Goal: Task Accomplishment & Management: Complete application form

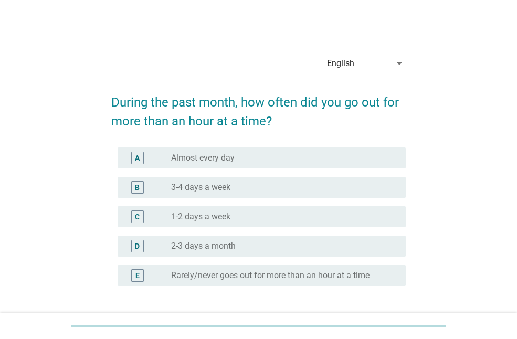
drag, startPoint x: 64, startPoint y: 228, endPoint x: 403, endPoint y: 64, distance: 376.8
click at [403, 64] on icon "arrow_drop_down" at bounding box center [399, 63] width 13 height 13
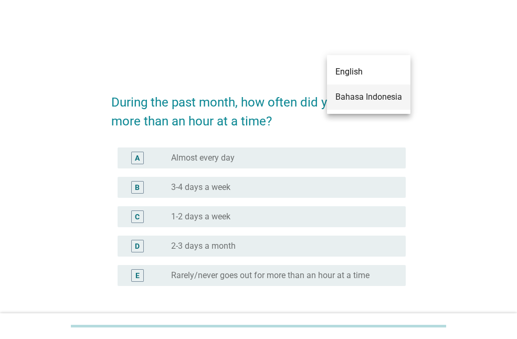
click at [383, 97] on div "Bahasa Indonesia" at bounding box center [368, 97] width 67 height 13
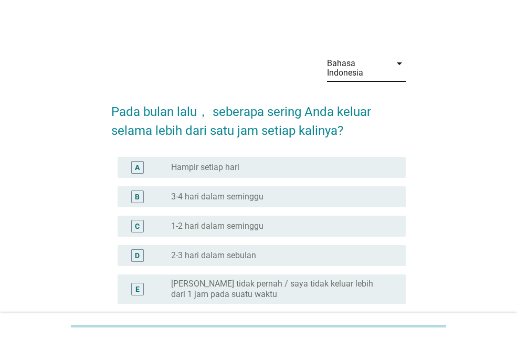
click at [139, 170] on div "A" at bounding box center [137, 167] width 5 height 11
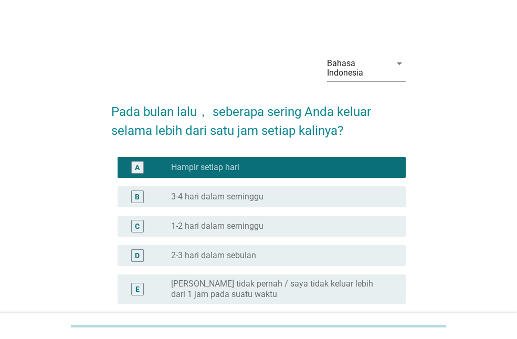
scroll to position [100, 0]
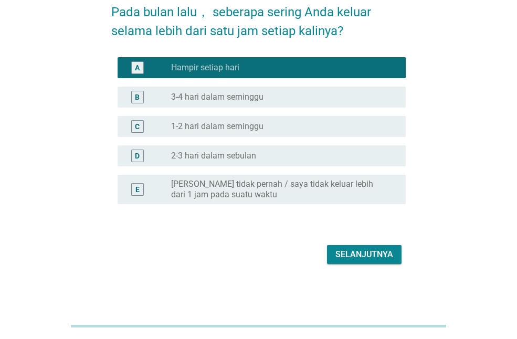
click at [372, 259] on div "Selanjutnya" at bounding box center [364, 254] width 58 height 13
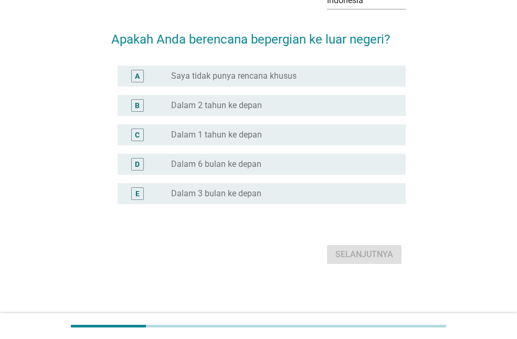
scroll to position [0, 0]
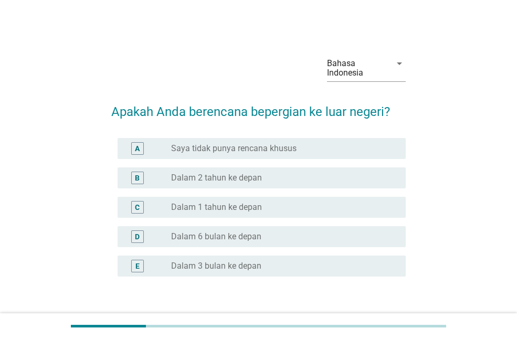
click at [215, 209] on label "Dalam 1 tahun ke depan" at bounding box center [216, 207] width 91 height 10
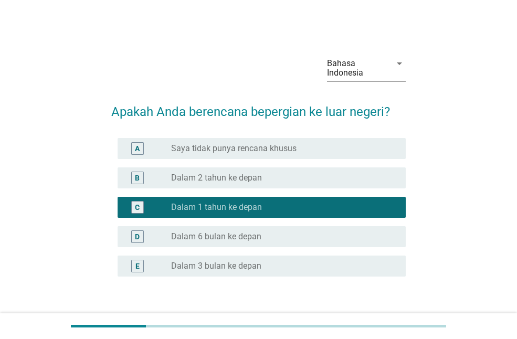
scroll to position [72, 0]
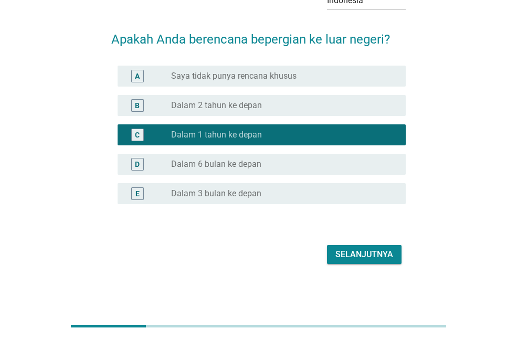
click at [366, 260] on div "Selanjutnya" at bounding box center [364, 254] width 58 height 13
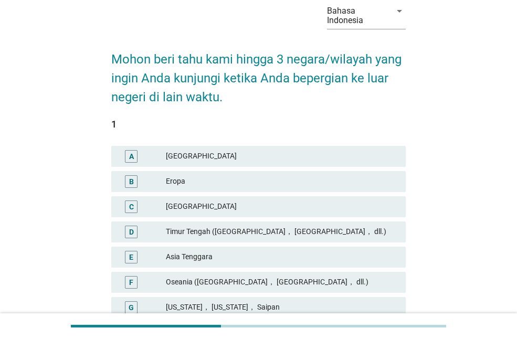
scroll to position [105, 0]
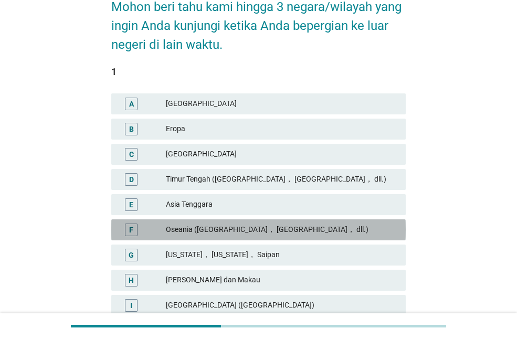
click at [287, 232] on div "Oseania ([GEOGRAPHIC_DATA]， [GEOGRAPHIC_DATA]， dll.)" at bounding box center [281, 230] width 231 height 13
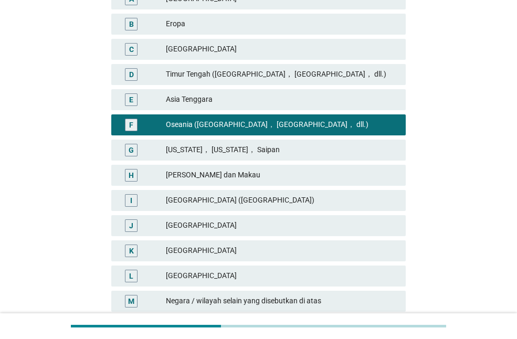
scroll to position [297, 0]
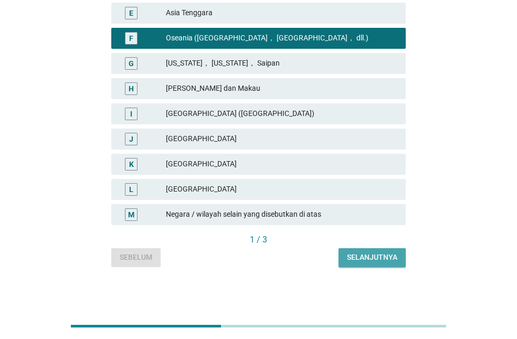
click at [374, 265] on button "Selanjutnya" at bounding box center [372, 257] width 67 height 19
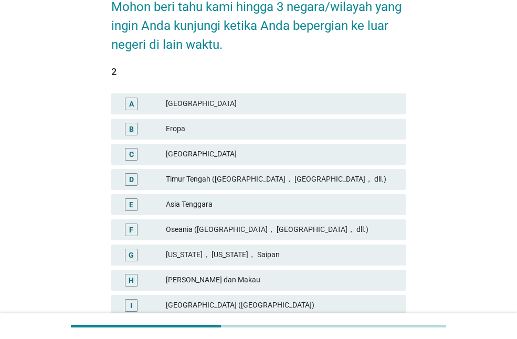
scroll to position [157, 0]
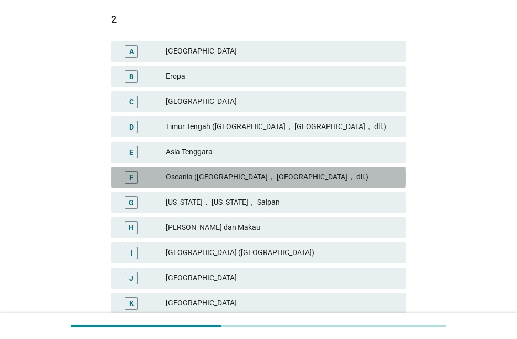
click at [276, 177] on div "Oseania ([GEOGRAPHIC_DATA]， [GEOGRAPHIC_DATA]， dll.)" at bounding box center [281, 177] width 231 height 13
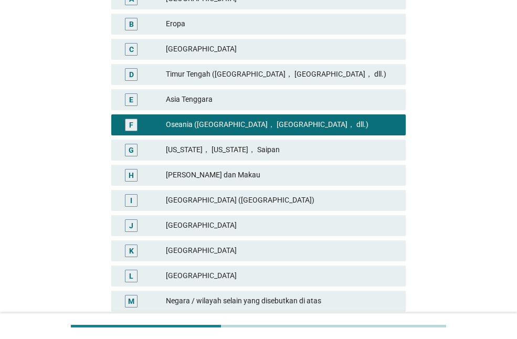
scroll to position [262, 0]
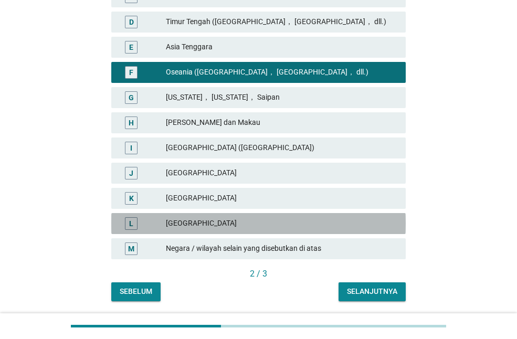
click at [197, 224] on div "[GEOGRAPHIC_DATA]" at bounding box center [281, 223] width 231 height 13
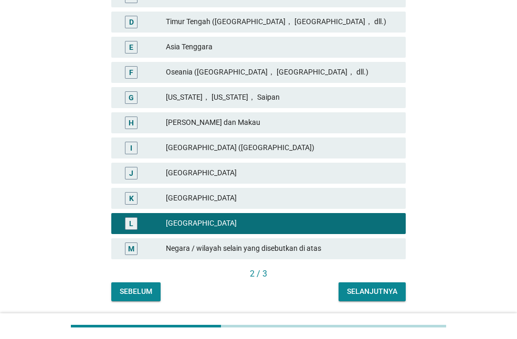
click at [242, 70] on div "Oseania ([GEOGRAPHIC_DATA]， [GEOGRAPHIC_DATA]， dll.)" at bounding box center [281, 72] width 231 height 13
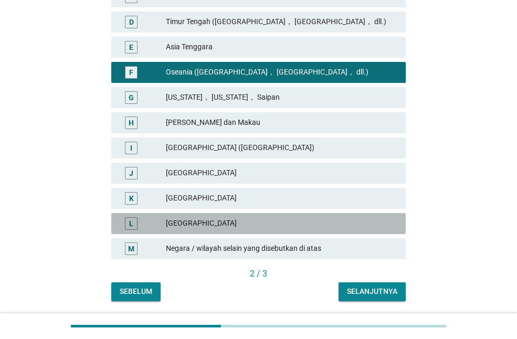
click at [183, 220] on div "[GEOGRAPHIC_DATA]" at bounding box center [281, 223] width 231 height 13
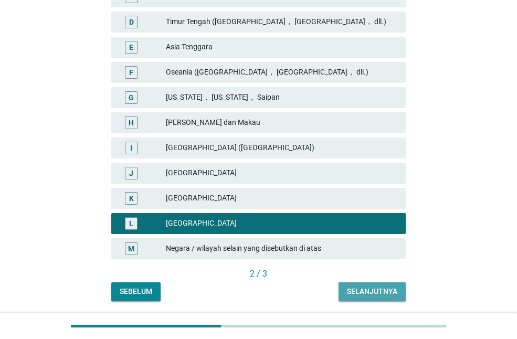
click at [372, 287] on div "Selanjutnya" at bounding box center [372, 291] width 50 height 11
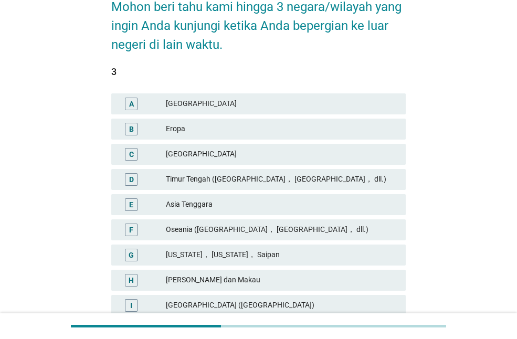
scroll to position [157, 0]
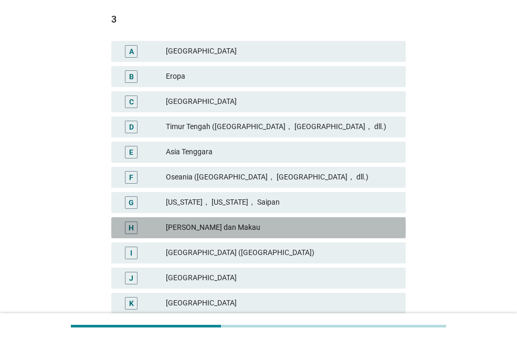
click at [188, 229] on div "[PERSON_NAME] dan Makau" at bounding box center [281, 227] width 231 height 13
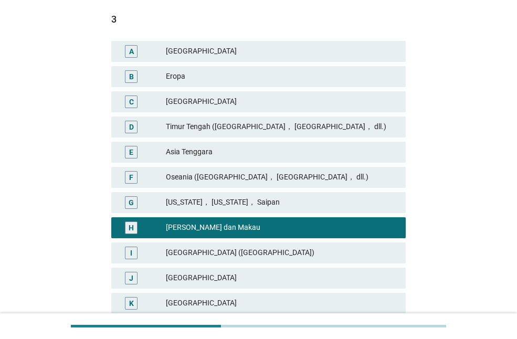
click at [188, 229] on div "[PERSON_NAME] dan Makau" at bounding box center [281, 227] width 231 height 13
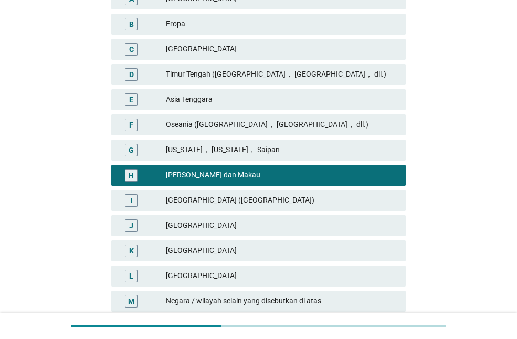
scroll to position [297, 0]
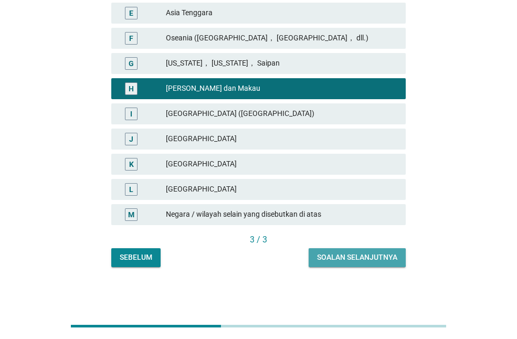
click at [351, 263] on button "Soalan selanjutnya" at bounding box center [357, 257] width 97 height 19
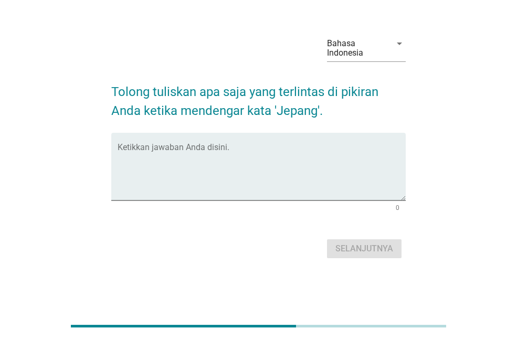
scroll to position [0, 0]
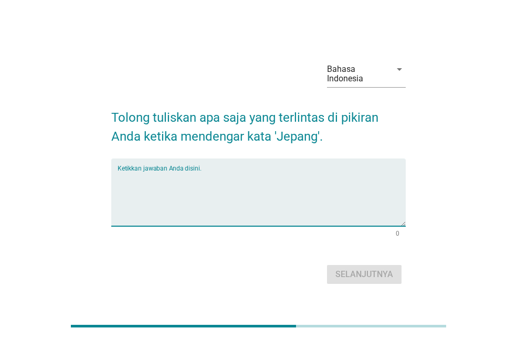
click at [259, 210] on textarea "Ketikkan jawaban Anda disini." at bounding box center [262, 198] width 288 height 55
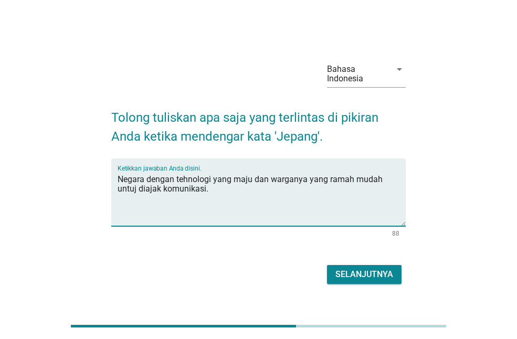
drag, startPoint x: 136, startPoint y: 192, endPoint x: 136, endPoint y: 228, distance: 36.2
click at [136, 193] on textarea "Negara dengan tehnologi yang maju dan warganya yang ramah mudah untuj diajak ko…" at bounding box center [262, 198] width 288 height 55
type textarea "Negara dengan tehnologi yang maju dan warganya yang ramah mudah untuk diajak ko…"
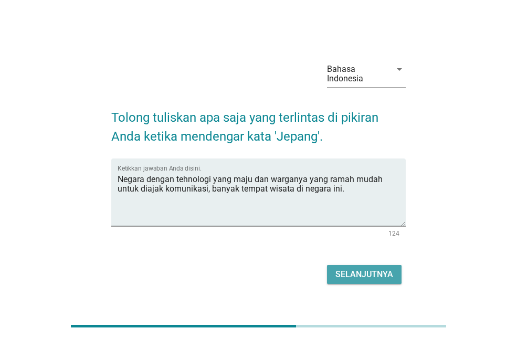
click at [369, 278] on div "Selanjutnya" at bounding box center [364, 274] width 58 height 13
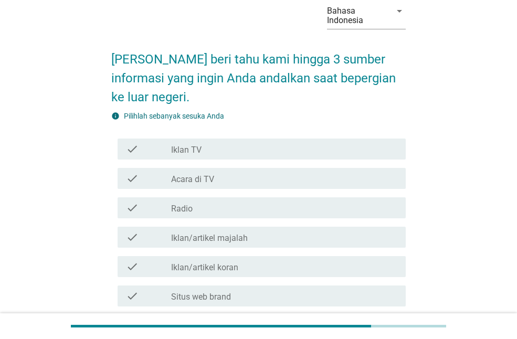
scroll to position [157, 0]
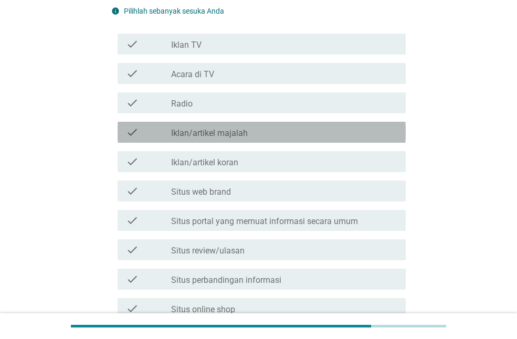
click at [132, 133] on icon "check" at bounding box center [132, 132] width 13 height 13
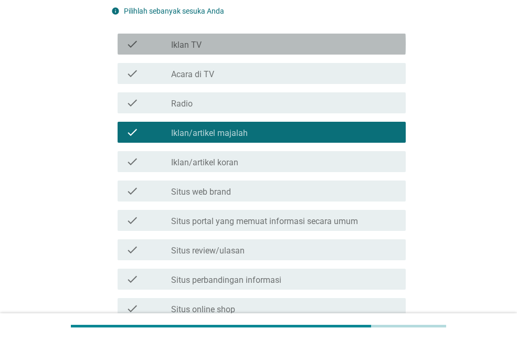
click at [134, 45] on icon "check" at bounding box center [132, 44] width 13 height 13
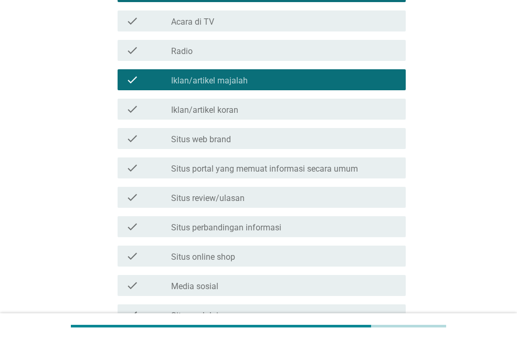
scroll to position [262, 0]
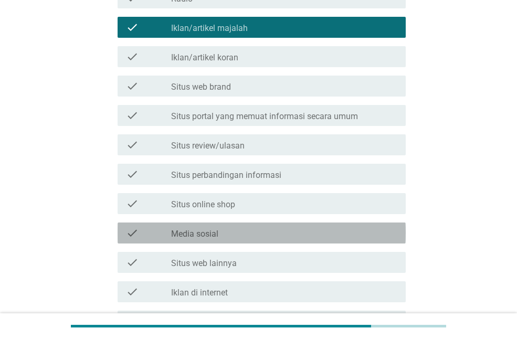
click at [134, 234] on icon "check" at bounding box center [132, 233] width 13 height 13
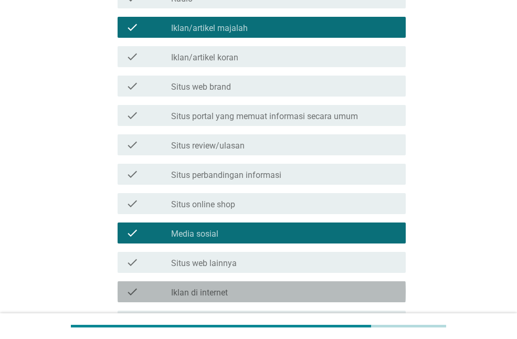
click at [135, 289] on icon "check" at bounding box center [132, 292] width 13 height 13
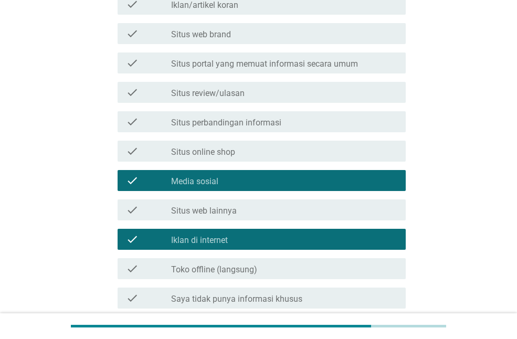
scroll to position [407, 0]
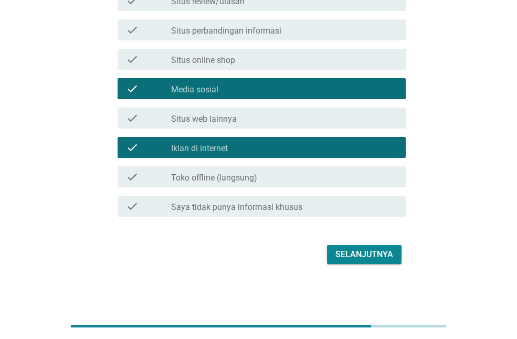
click at [133, 120] on icon "check" at bounding box center [132, 118] width 13 height 13
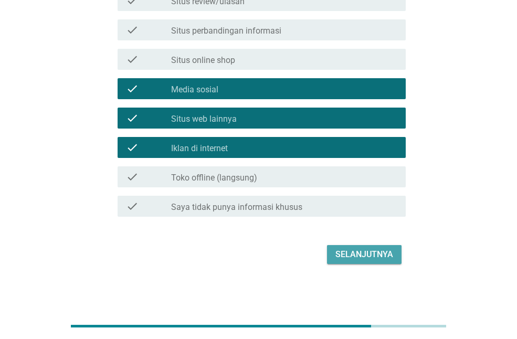
click at [371, 261] on button "Selanjutnya" at bounding box center [364, 254] width 75 height 19
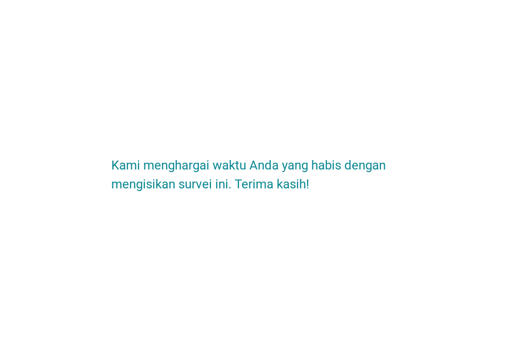
scroll to position [0, 0]
